Goal: Complete application form

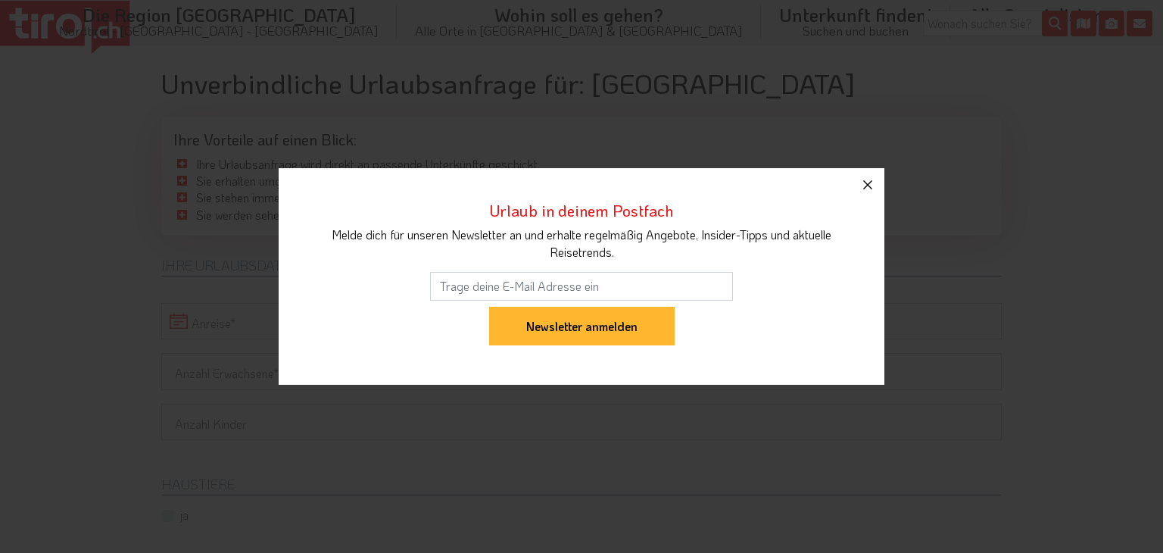
click at [872, 184] on icon "button" at bounding box center [867, 185] width 18 height 18
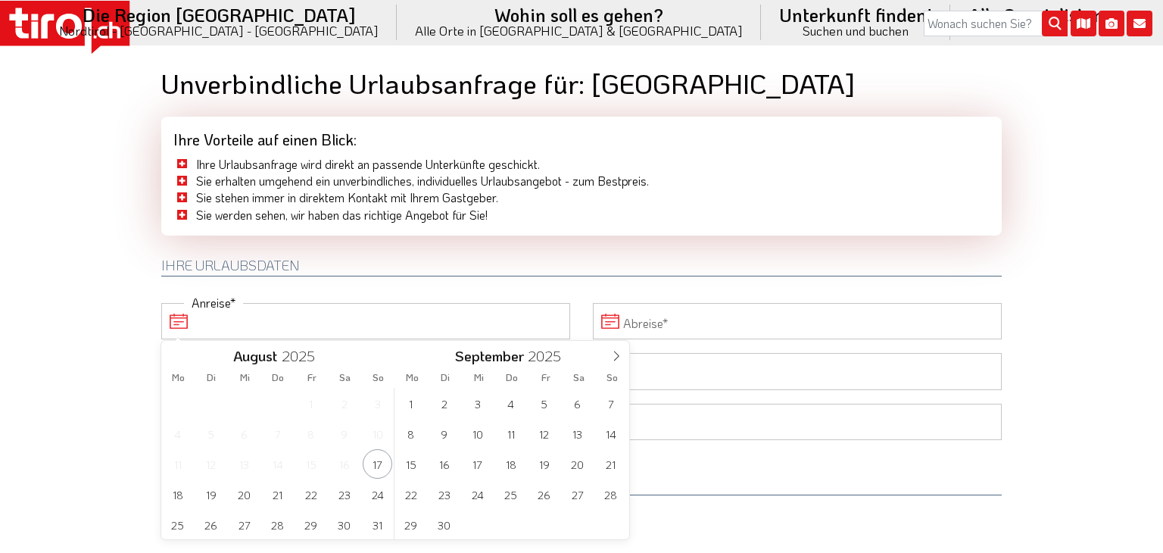
click at [242, 325] on input "Anreise" at bounding box center [365, 321] width 409 height 36
click at [413, 467] on span "15" at bounding box center [411, 464] width 30 height 30
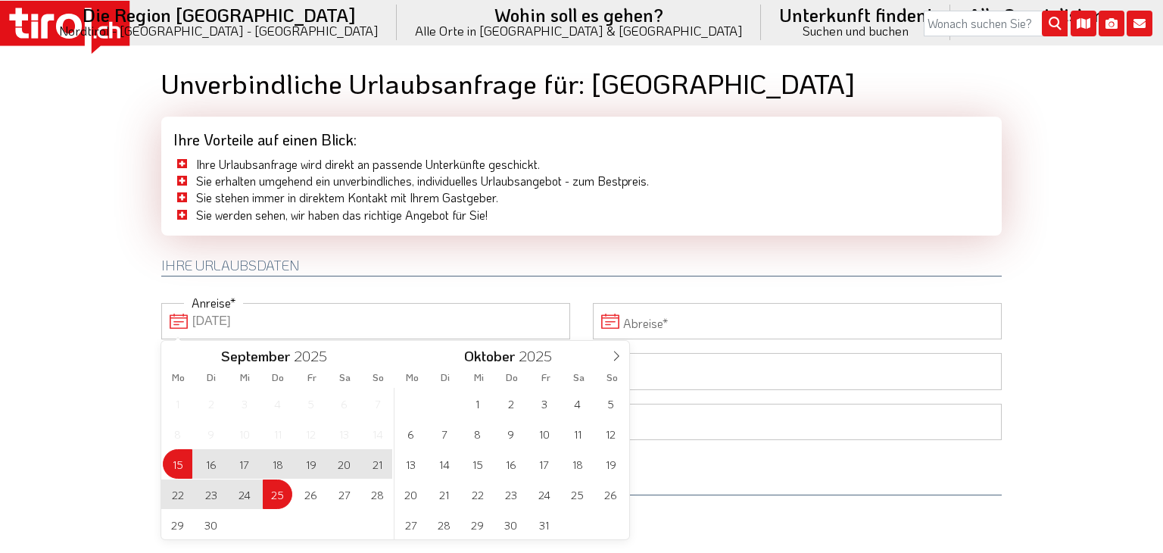
click at [277, 490] on span "25" at bounding box center [278, 494] width 30 height 30
type input "[DATE]"
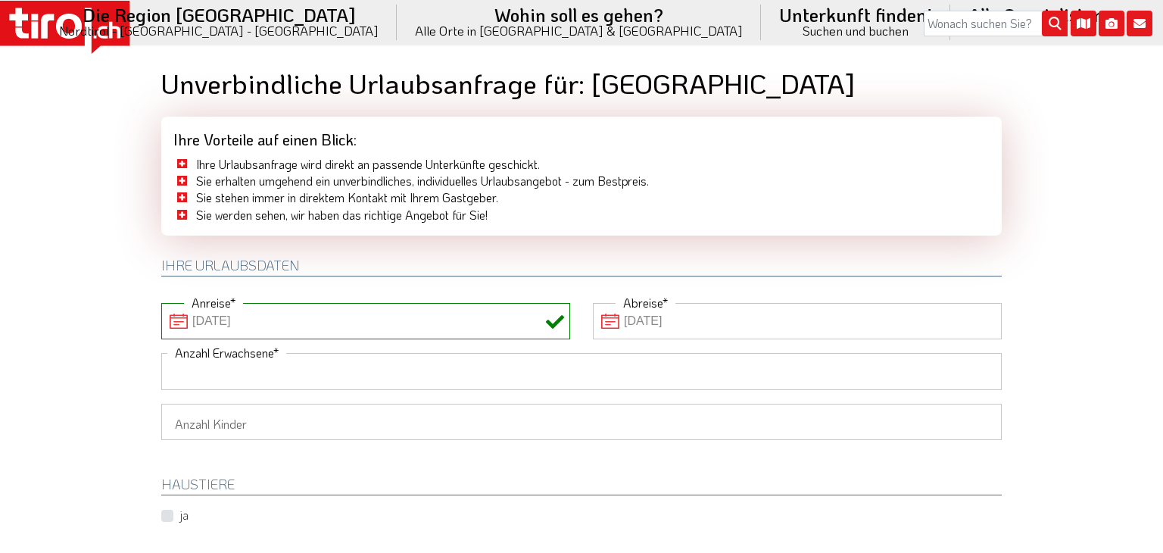
click at [494, 363] on input "Anzahl Erwachsene" at bounding box center [581, 371] width 840 height 36
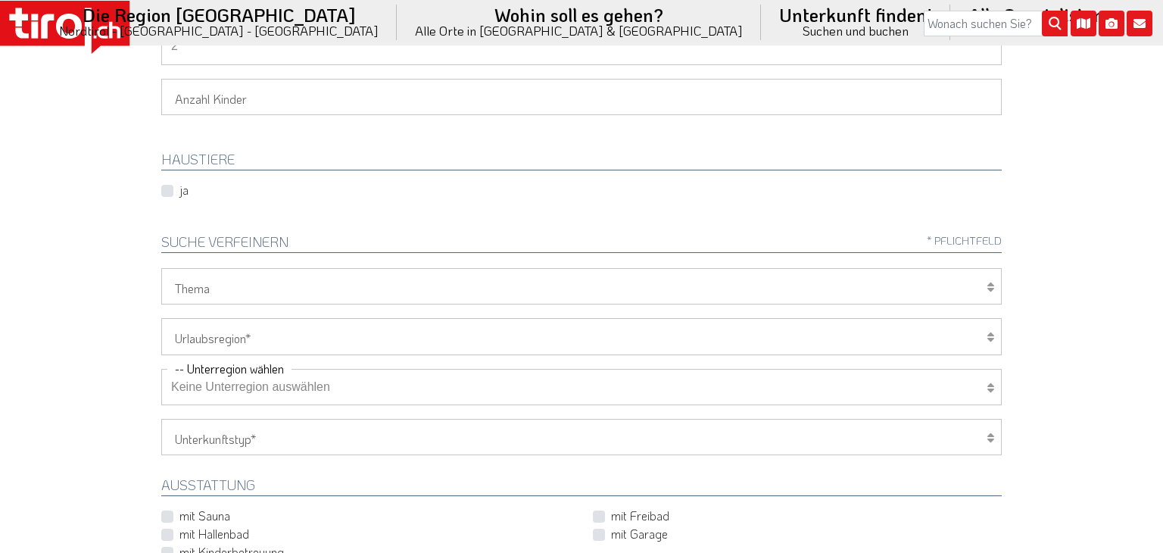
scroll to position [327, 0]
type input "2"
click at [263, 334] on select "[GEOGRAPHIC_DATA]/Nordtirol Osttirol [GEOGRAPHIC_DATA] Tirols Nachbarn" at bounding box center [581, 334] width 840 height 36
select select "7272"
click at [161, 316] on select "[GEOGRAPHIC_DATA]/Nordtirol Osttirol [GEOGRAPHIC_DATA] Tirols Nachbarn" at bounding box center [581, 334] width 840 height 36
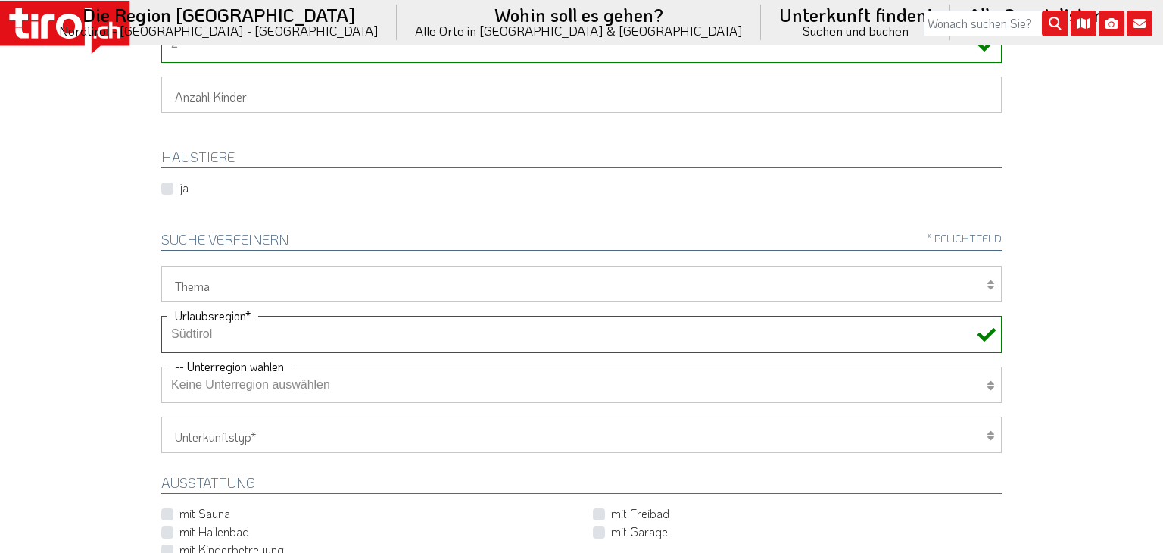
click at [304, 373] on select "Keine Unterregion auswählen Achensee Alpbachtal & Tiroler Seenland [GEOGRAPHIC_…" at bounding box center [581, 384] width 840 height 36
select select "7322"
click at [161, 366] on select "Keine Unterregion auswählen Achensee Alpbachtal & Tiroler Seenland [GEOGRAPHIC_…" at bounding box center [581, 384] width 840 height 36
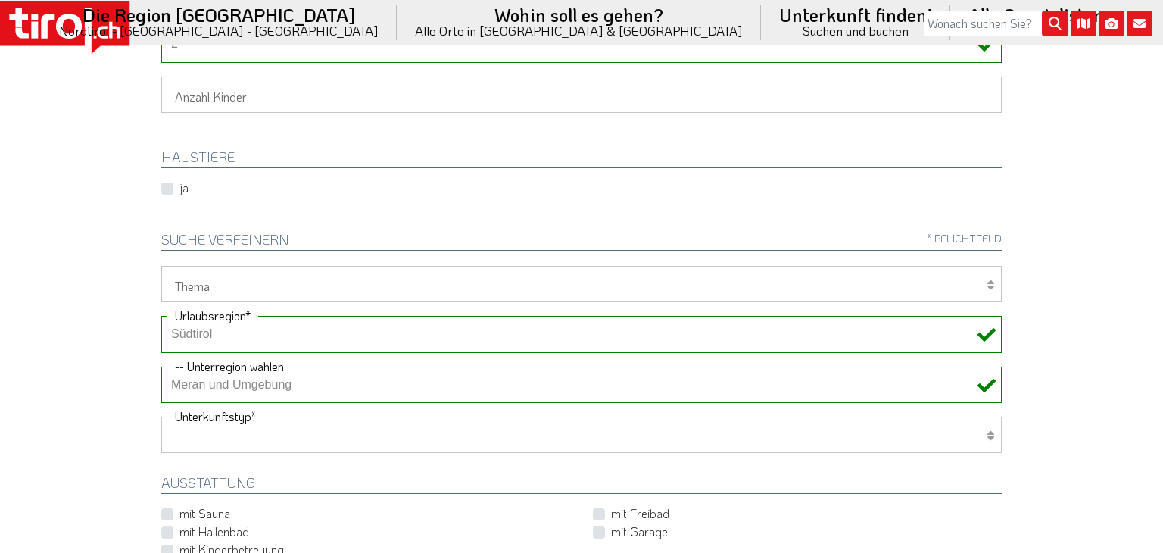
click at [346, 428] on select "Hotel 1-3 Sterne Hotel 4-5 Sterne Ferienwohnung Chalet/Ferienhaus Bauernhöfe" at bounding box center [581, 434] width 840 height 36
select select "2"
click at [161, 416] on select "Hotel 1-3 Sterne Hotel 4-5 Sterne Ferienwohnung Chalet/Ferienhaus Bauernhöfe" at bounding box center [581, 434] width 840 height 36
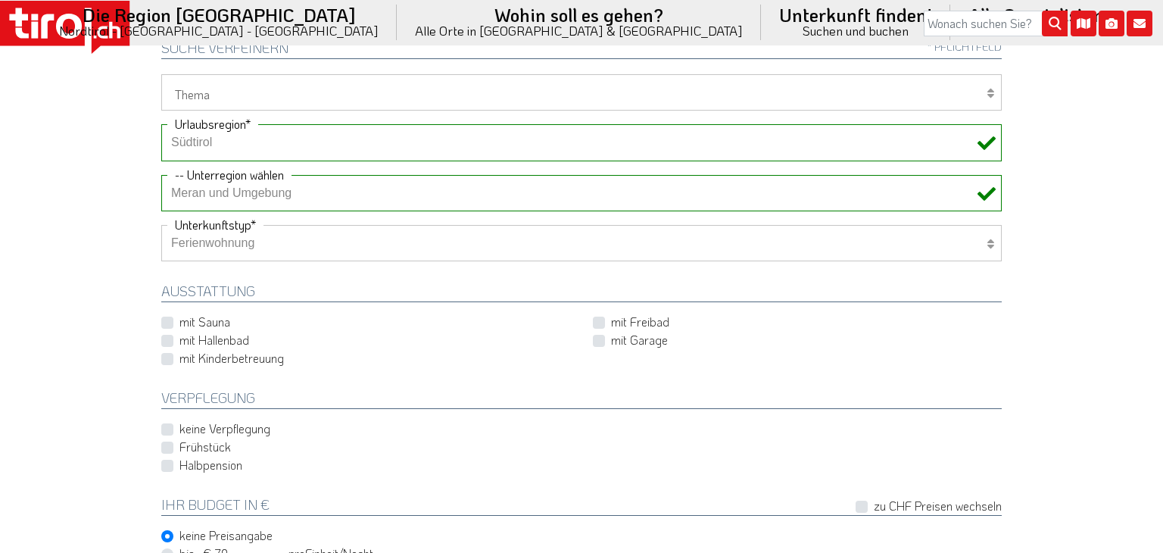
scroll to position [545, 0]
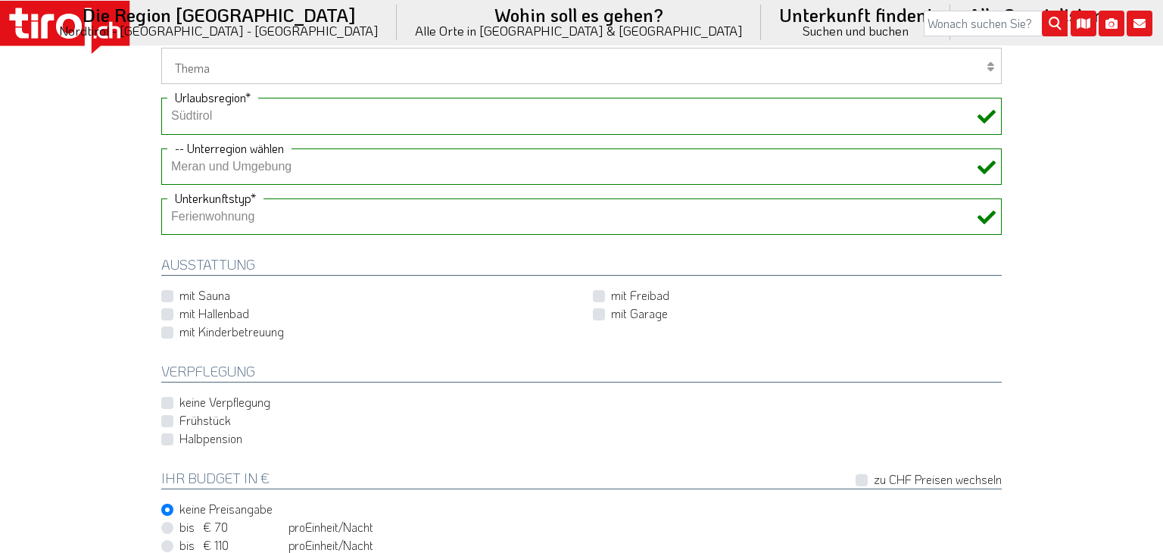
click at [252, 400] on label "keine Verpflegung" at bounding box center [224, 402] width 91 height 17
click at [252, 400] on input "keine Verpflegung" at bounding box center [368, 402] width 409 height 10
checkbox input "true"
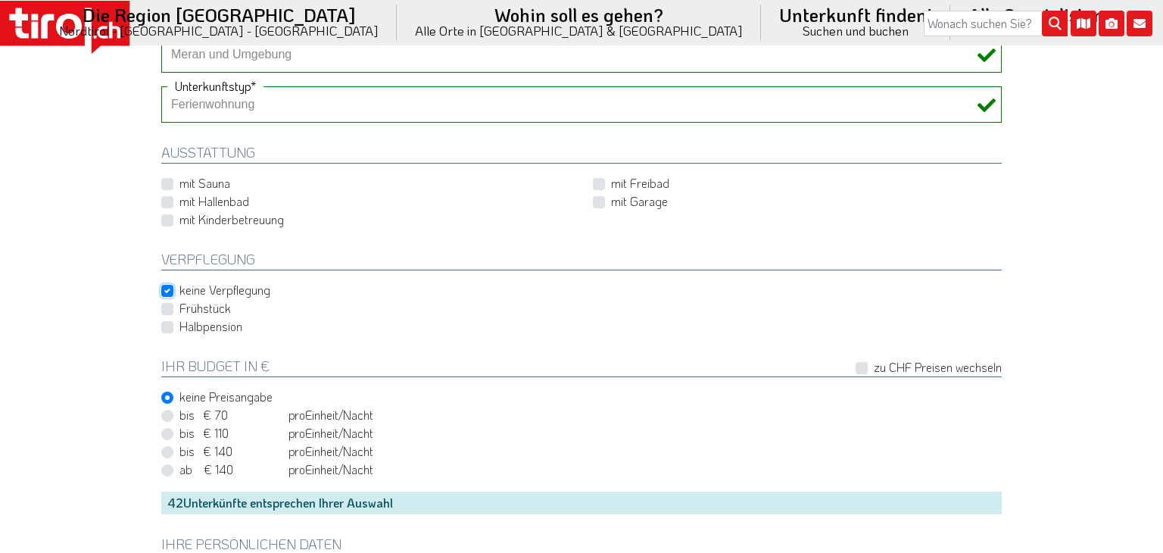
scroll to position [709, 0]
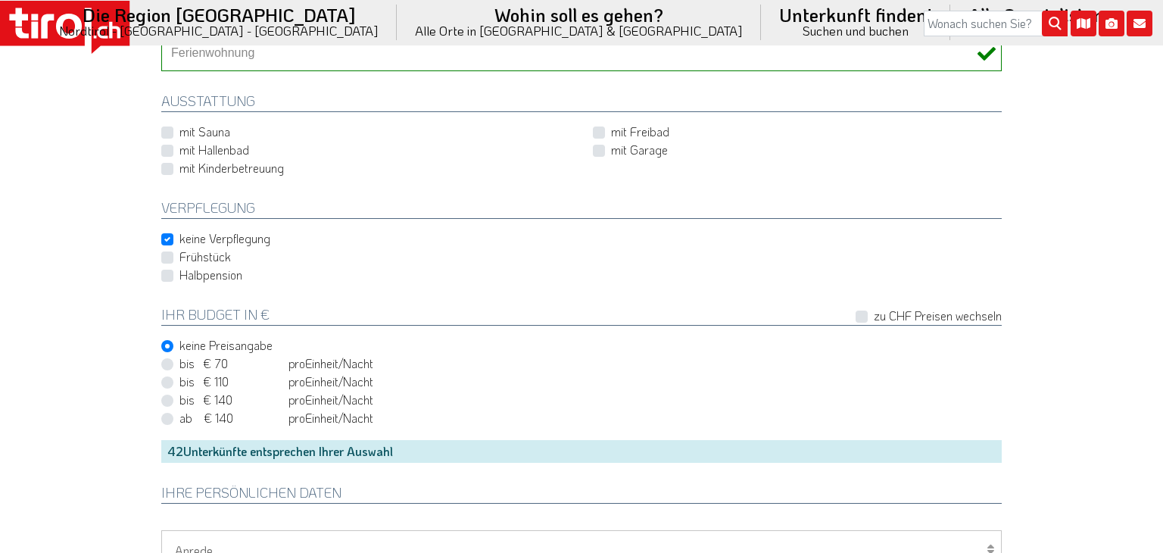
click at [208, 399] on span "bis € 140" at bounding box center [232, 399] width 106 height 17
click at [208, 399] on input "bis € 140 bis CHF 131 pro Person Einheit /Nacht" at bounding box center [584, 399] width 840 height 10
radio input "true"
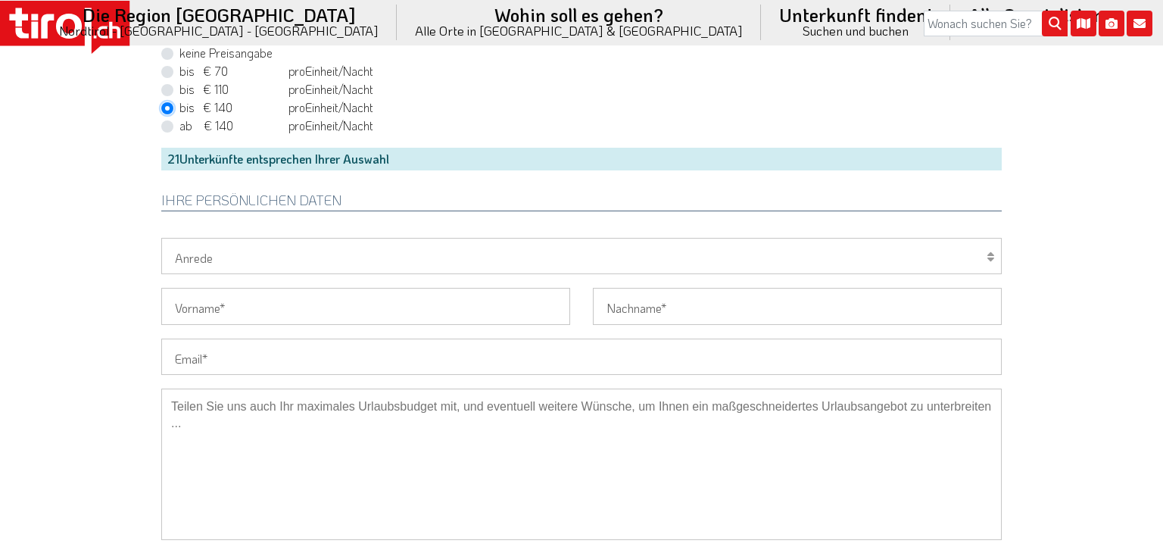
scroll to position [981, 0]
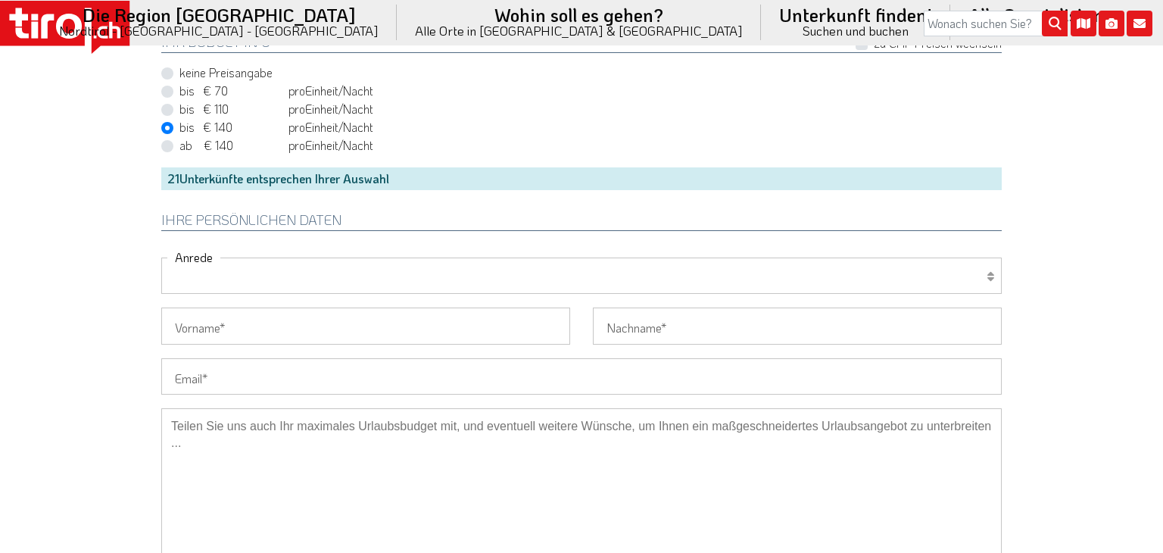
click at [252, 273] on select "Herr Frau Familie" at bounding box center [581, 275] width 840 height 36
select select "Herr"
click at [161, 257] on select "Herr Frau Familie" at bounding box center [581, 275] width 840 height 36
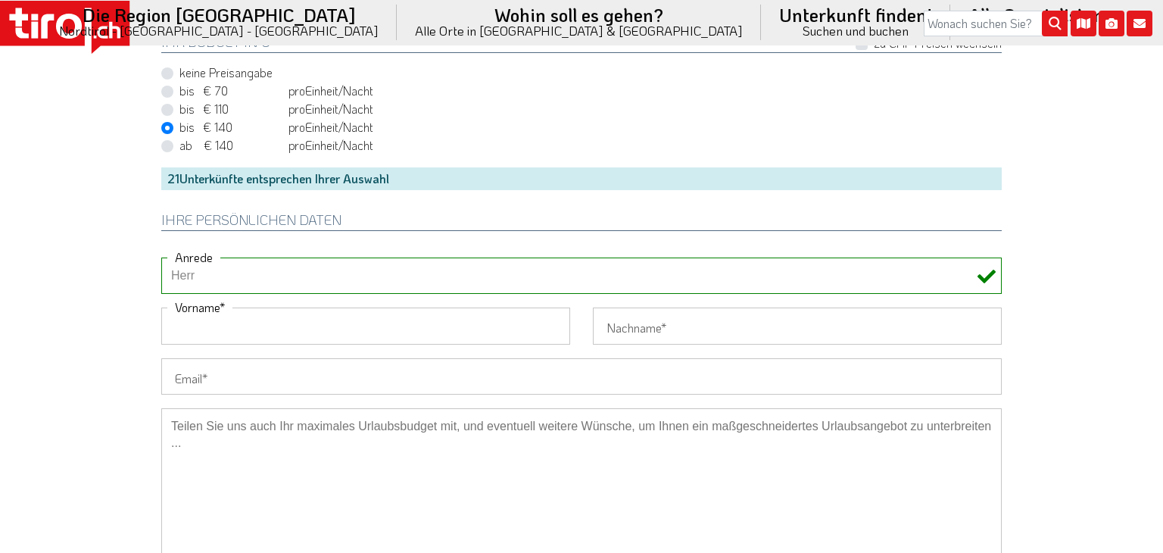
click at [310, 320] on input "Vorname" at bounding box center [365, 325] width 409 height 36
type input "Roland"
type input "Kronwald"
type input "[EMAIL_ADDRESS][DOMAIN_NAME]"
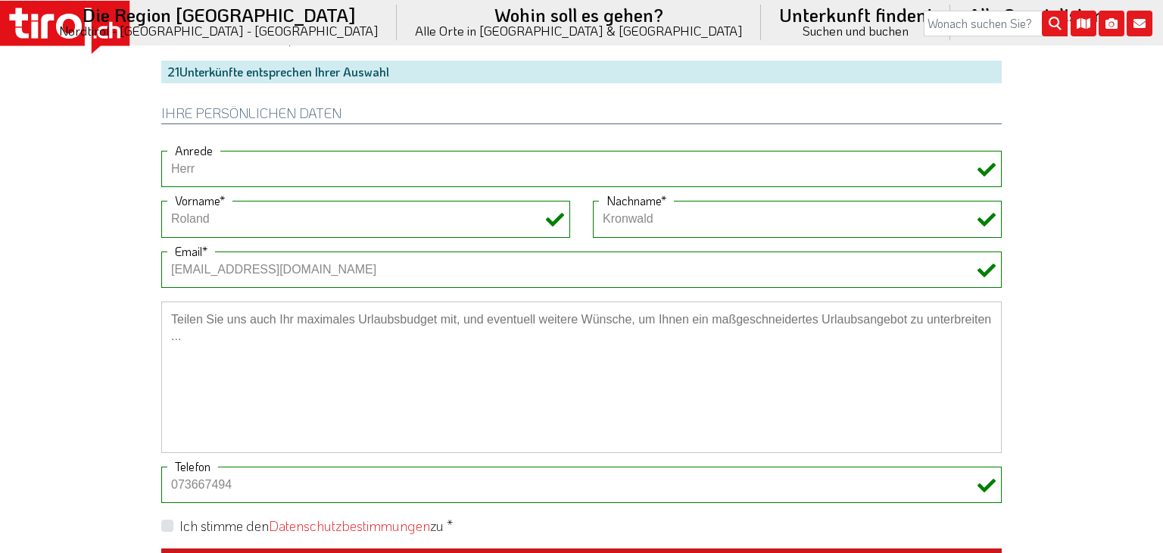
scroll to position [1145, 0]
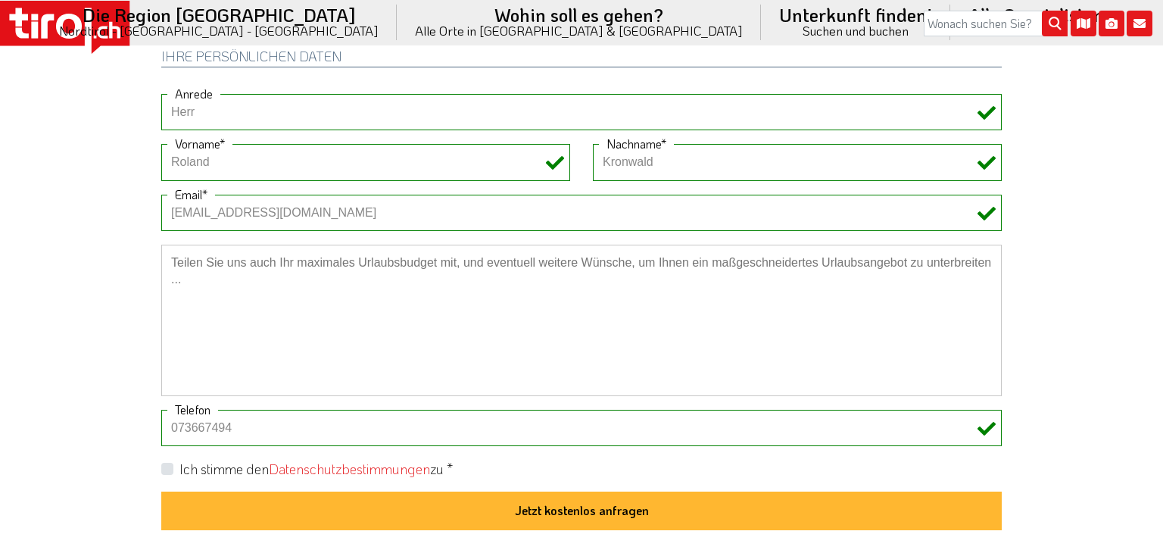
click at [237, 420] on input "073667494" at bounding box center [581, 428] width 840 height 36
click at [161, 491] on button "Jetzt kostenlos anfragen" at bounding box center [581, 510] width 840 height 39
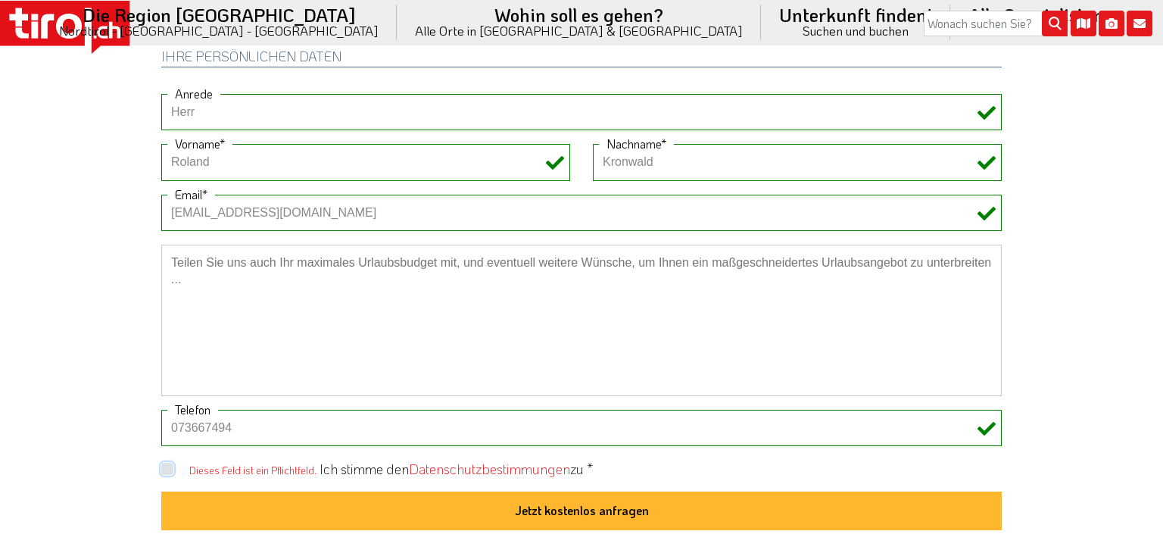
click at [161, 491] on button "Jetzt kostenlos anfragen" at bounding box center [581, 510] width 840 height 39
click at [234, 419] on input "073667494" at bounding box center [581, 428] width 840 height 36
type input "0"
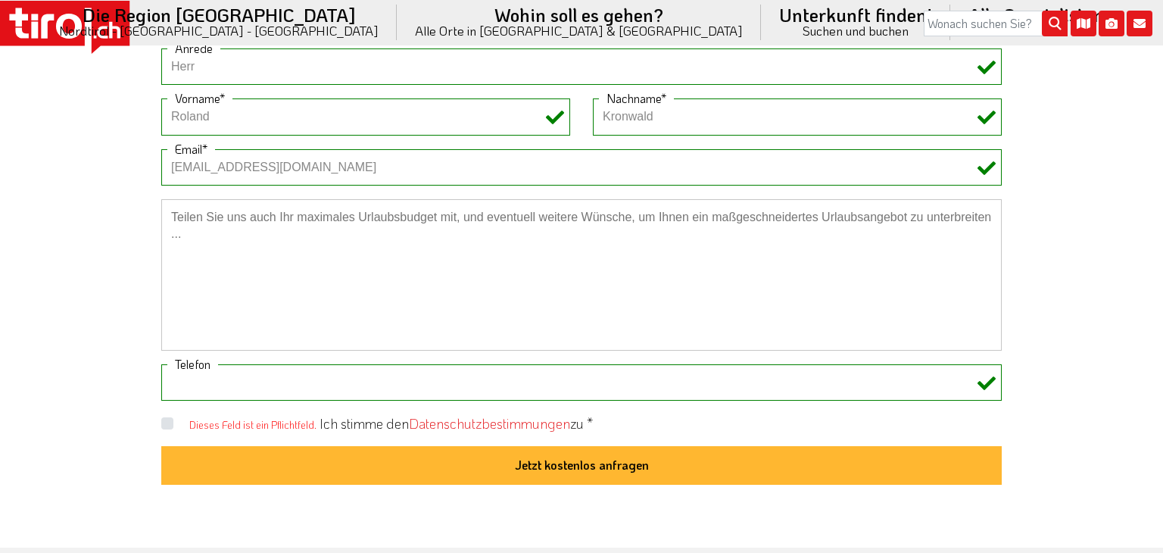
scroll to position [1254, 0]
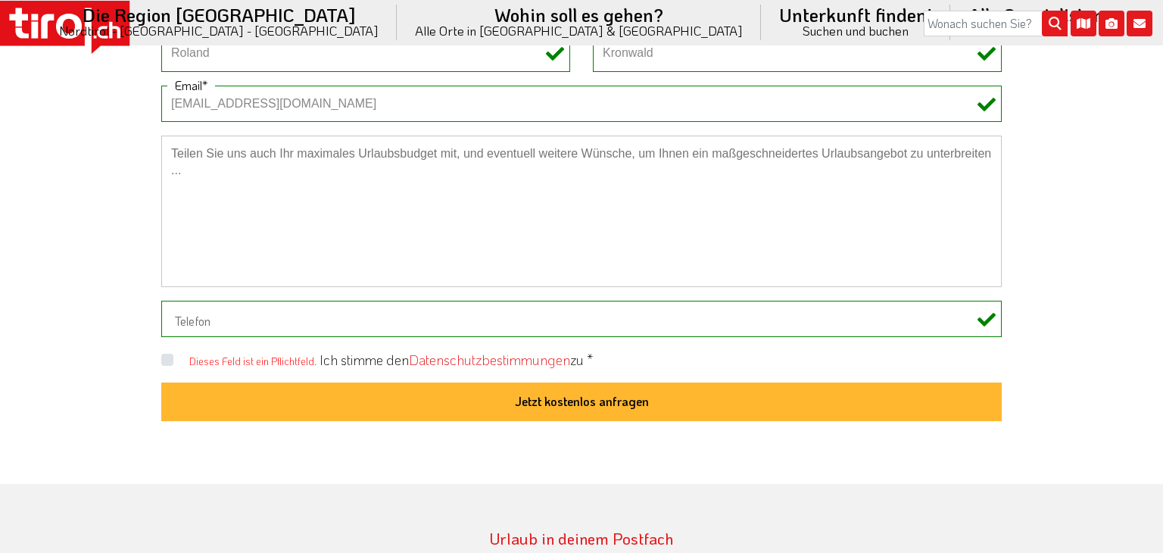
click at [319, 354] on label "Ich stimme den Datenschutzbestimmungen zu *" at bounding box center [455, 359] width 273 height 19
click at [166, 354] on input "Dieses Feld ist ein Pflichtfeld." at bounding box center [584, 359] width 840 height 10
checkbox input "true"
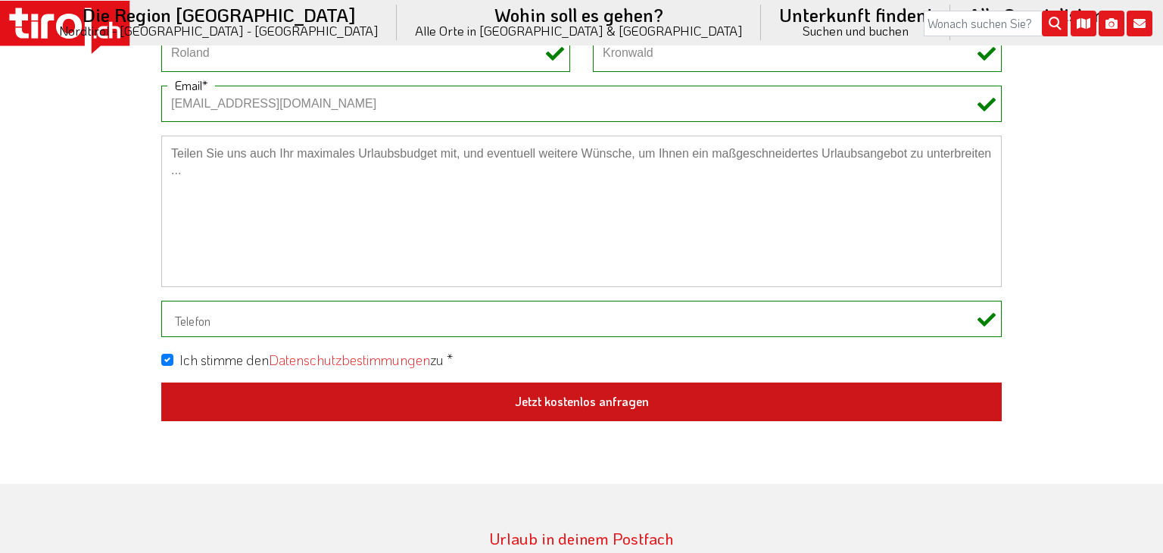
click at [632, 393] on button "Jetzt kostenlos anfragen" at bounding box center [581, 401] width 840 height 39
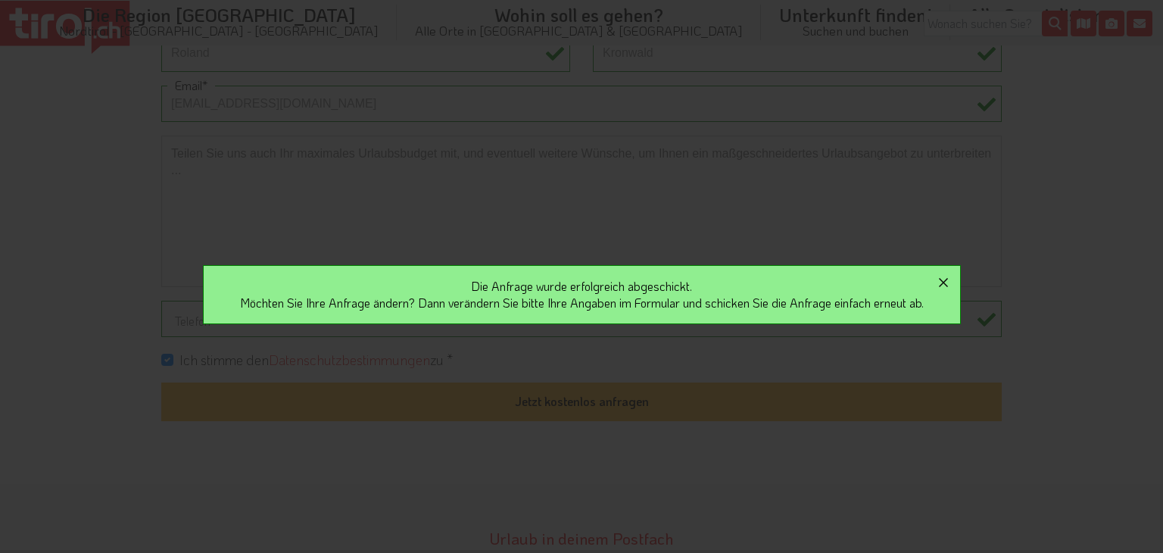
click at [947, 279] on icon "button" at bounding box center [943, 282] width 9 height 9
